Goal: Task Accomplishment & Management: Manage account settings

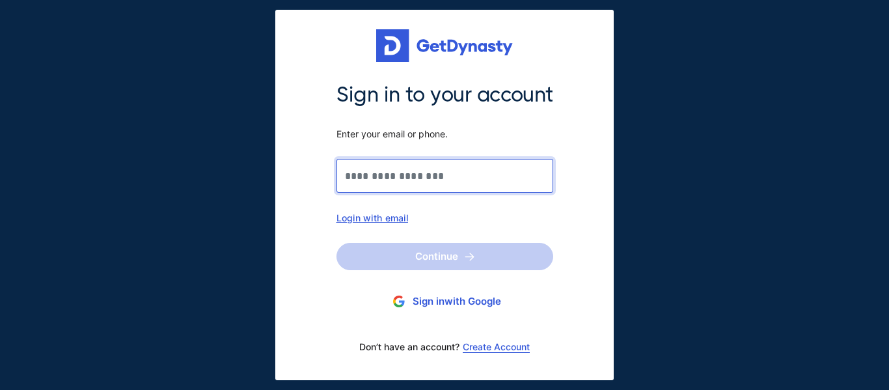
click at [377, 176] on input "Sign in to your account Enter your email or phone." at bounding box center [444, 176] width 217 height 34
click at [392, 163] on input "Sign in to your account Enter your email or phone." at bounding box center [444, 176] width 217 height 34
click at [373, 180] on input "Sign in to your account Enter your email or phone." at bounding box center [444, 176] width 217 height 34
click at [356, 170] on input "Sign in to your account Enter your email or phone." at bounding box center [444, 176] width 217 height 34
click at [399, 173] on input "Sign in to your account Enter your email or phone." at bounding box center [444, 176] width 217 height 34
